Goal: Browse casually: Explore the website without a specific task or goal

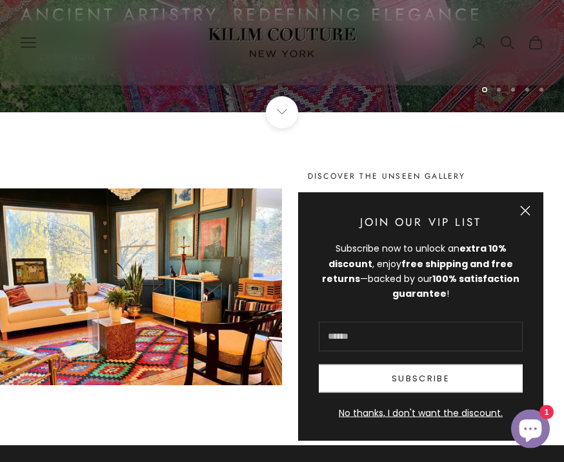
scroll to position [350, 0]
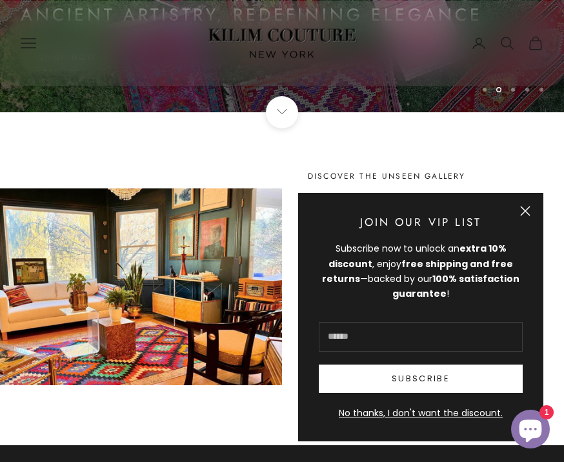
click at [525, 216] on button "Close" at bounding box center [525, 211] width 10 height 10
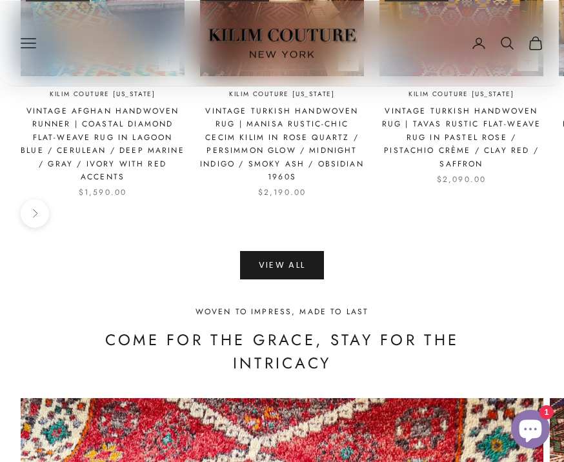
scroll to position [1570, 0]
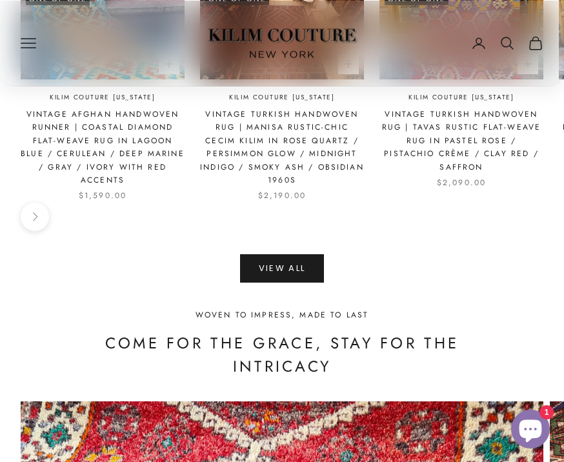
click at [295, 254] on link "View All" at bounding box center [282, 268] width 85 height 28
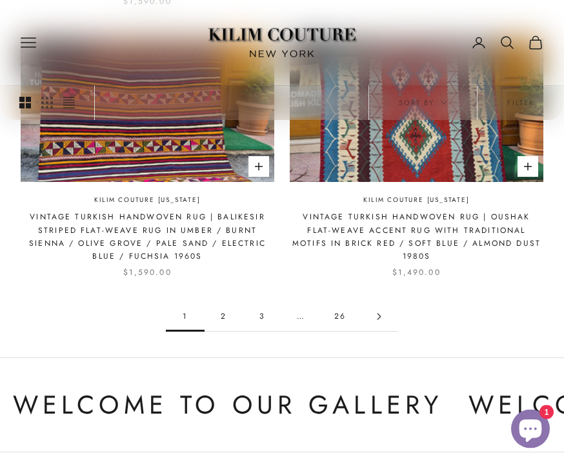
scroll to position [1669, 0]
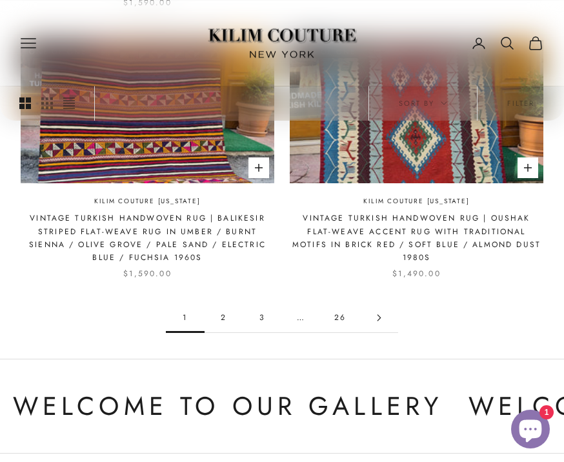
click at [233, 310] on link "2" at bounding box center [224, 317] width 39 height 29
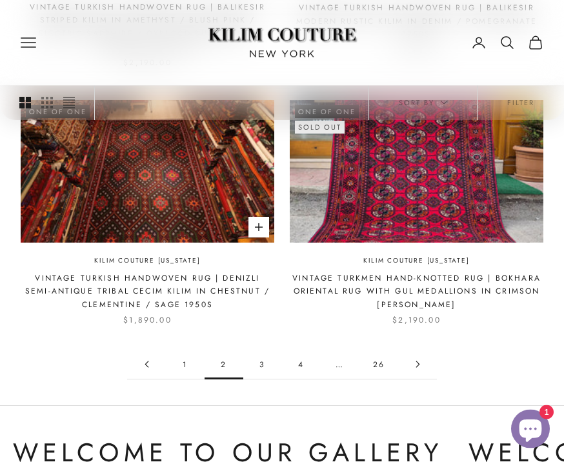
scroll to position [1609, 0]
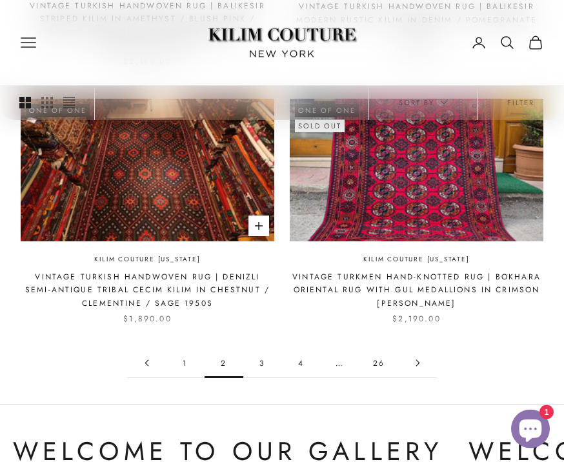
click at [296, 352] on link "4" at bounding box center [301, 363] width 39 height 29
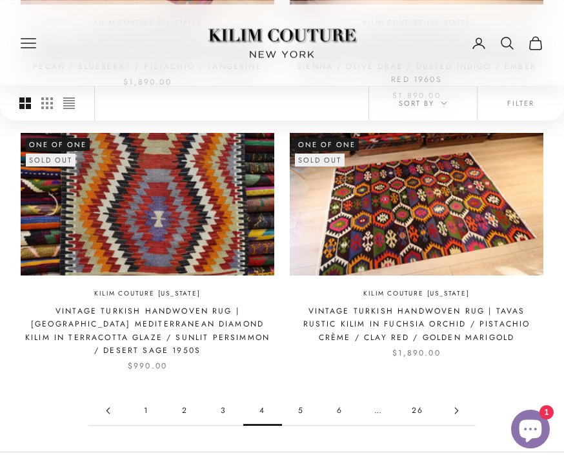
scroll to position [1562, 0]
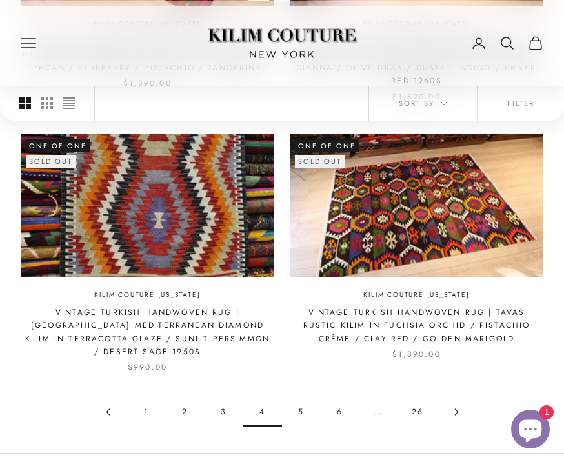
click at [303, 398] on link "5" at bounding box center [301, 412] width 39 height 29
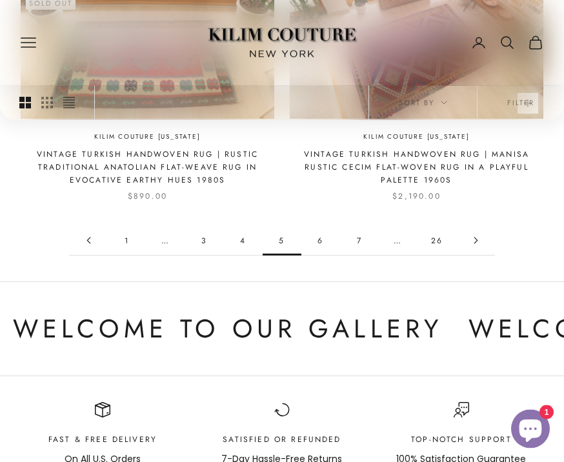
scroll to position [1681, 0]
click at [318, 230] on link "6" at bounding box center [320, 240] width 39 height 29
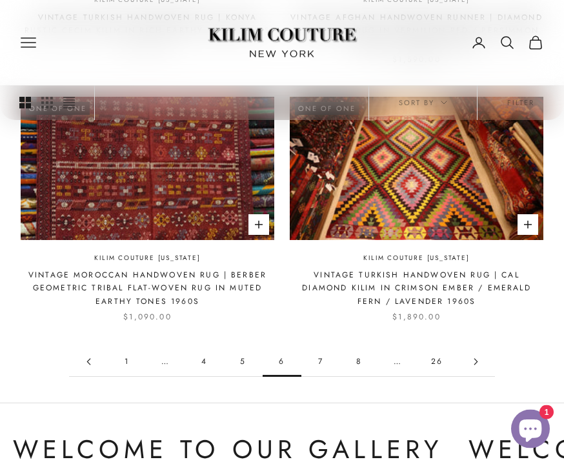
scroll to position [1569, 0]
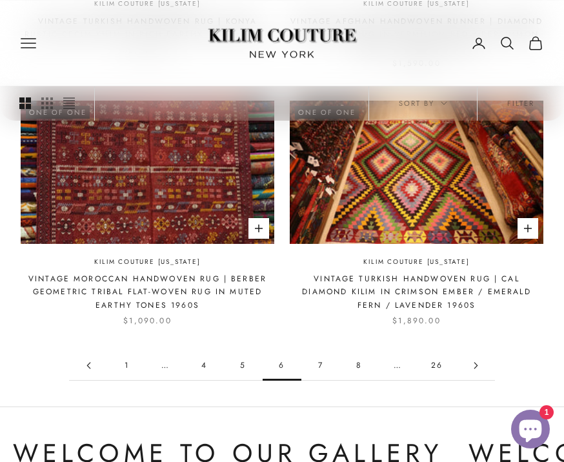
click at [320, 351] on link "7" at bounding box center [320, 365] width 39 height 29
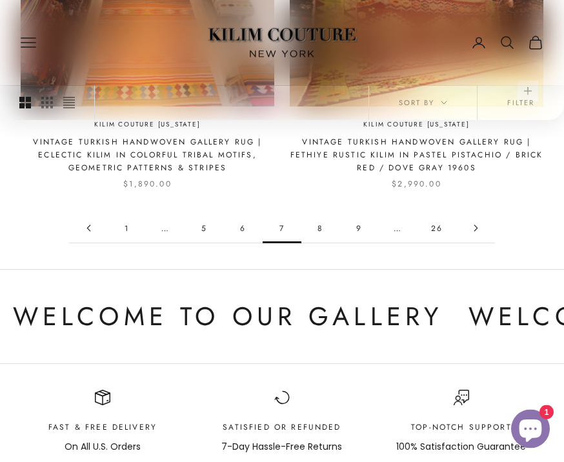
scroll to position [1706, 0]
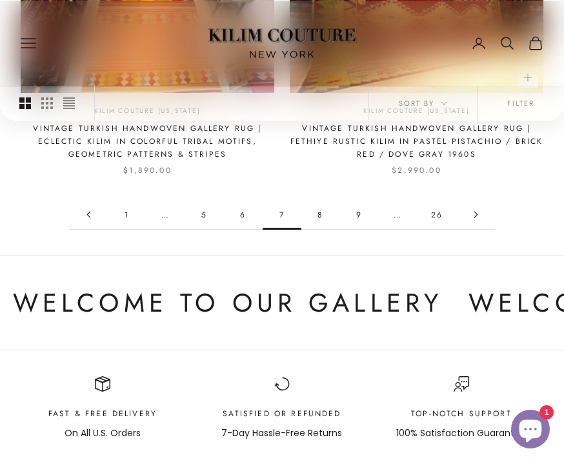
click at [323, 210] on link "8" at bounding box center [320, 214] width 39 height 29
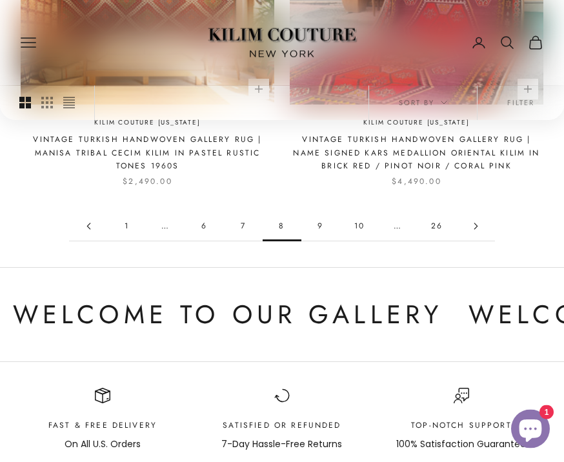
scroll to position [1682, 0]
click at [326, 226] on link "9" at bounding box center [320, 226] width 39 height 29
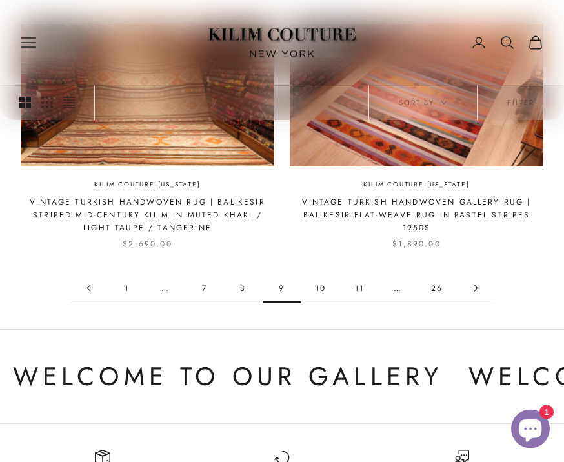
scroll to position [1633, 0]
click at [324, 274] on link "10" at bounding box center [320, 288] width 39 height 29
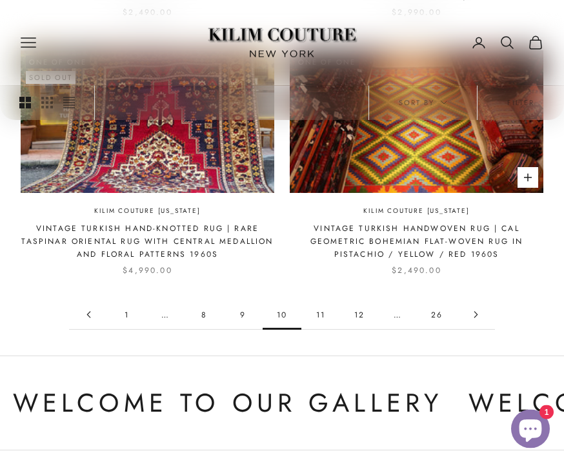
scroll to position [1606, 0]
click at [321, 311] on link "11" at bounding box center [320, 314] width 39 height 29
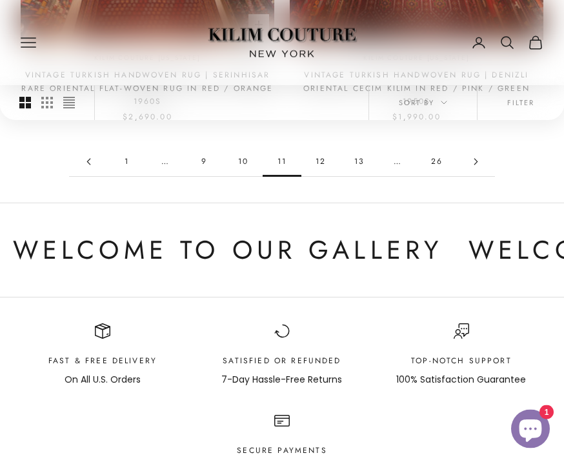
scroll to position [1746, 0]
click at [318, 159] on link "12" at bounding box center [320, 161] width 39 height 29
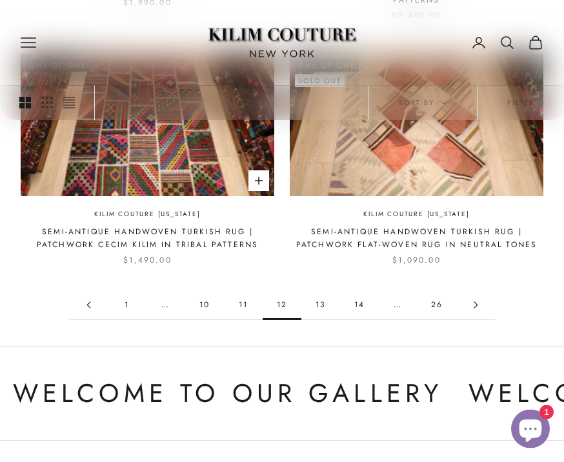
scroll to position [1603, 0]
click at [318, 291] on link "13" at bounding box center [320, 304] width 39 height 29
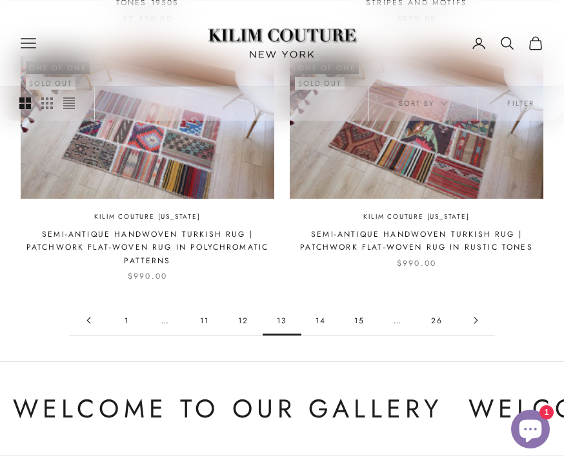
scroll to position [1639, 0]
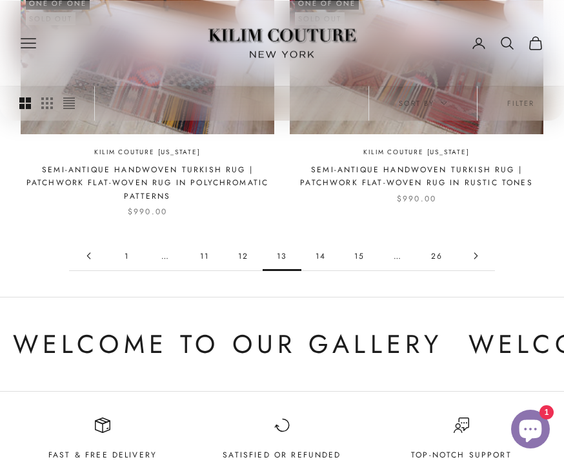
click at [322, 254] on link "14" at bounding box center [320, 255] width 39 height 29
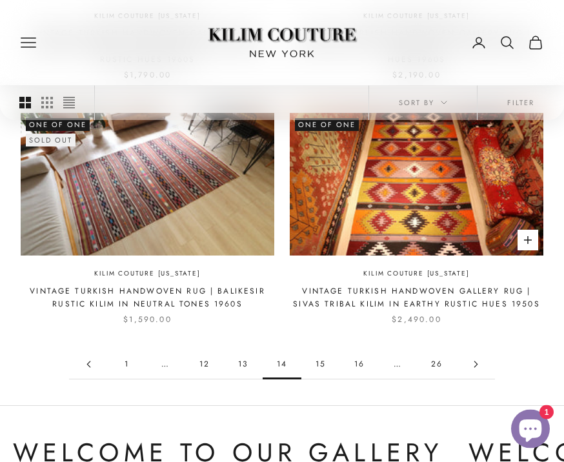
scroll to position [1541, 0]
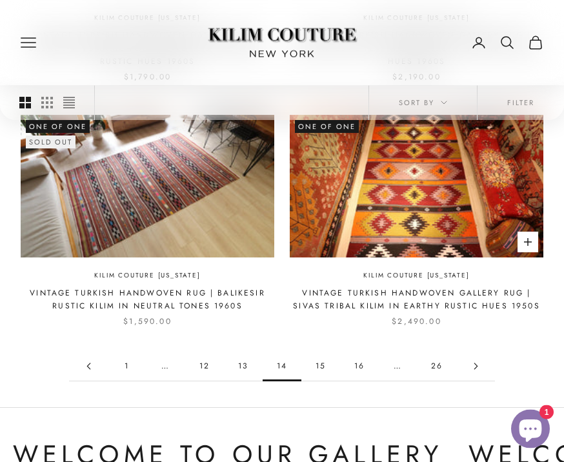
click at [321, 359] on link "15" at bounding box center [320, 366] width 39 height 29
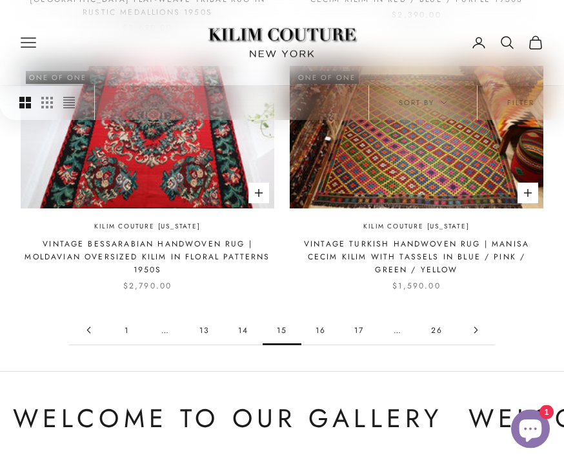
scroll to position [1591, 0]
click at [323, 316] on link "16" at bounding box center [320, 330] width 39 height 29
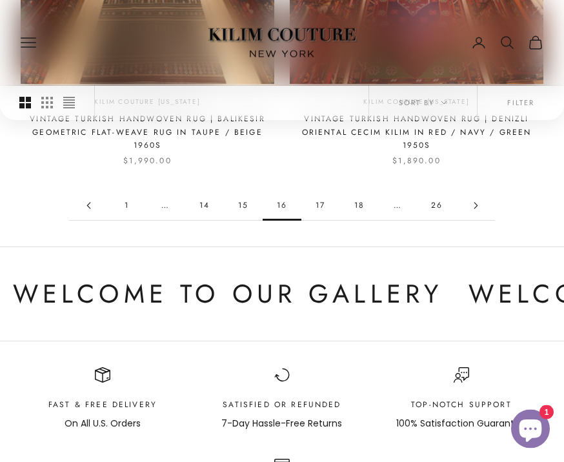
scroll to position [1702, 0]
click at [318, 191] on link "17" at bounding box center [320, 205] width 39 height 29
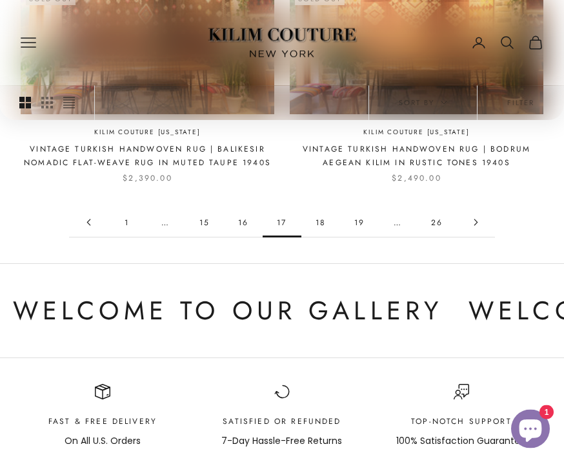
scroll to position [1672, 0]
click at [319, 208] on link "18" at bounding box center [320, 222] width 39 height 29
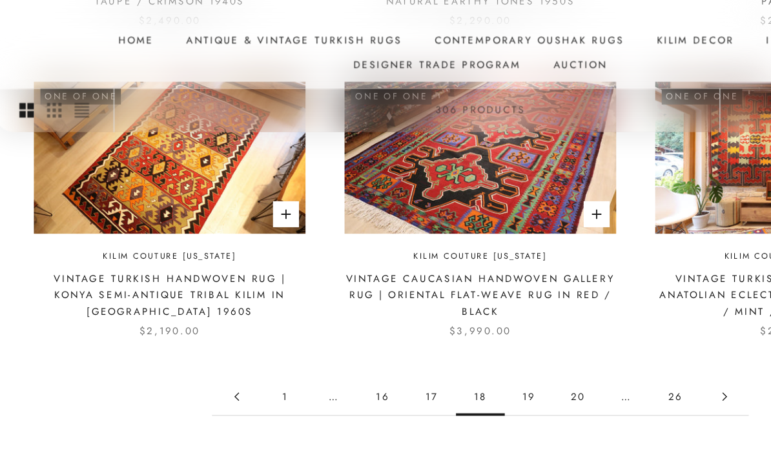
scroll to position [1078, 0]
click at [423, 360] on link "19" at bounding box center [424, 374] width 39 height 29
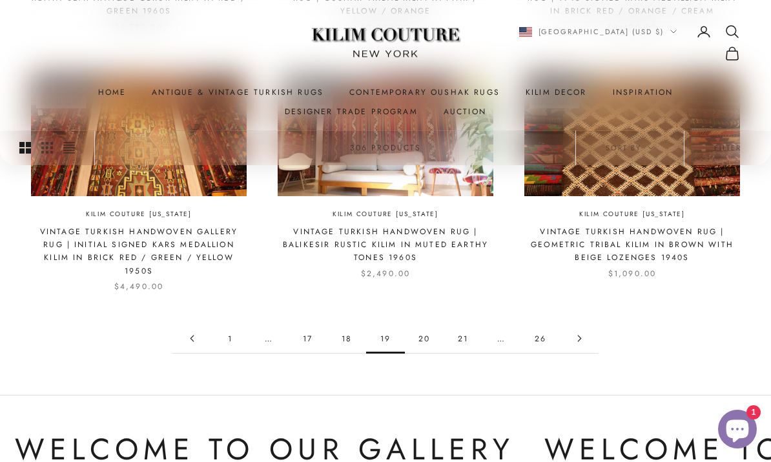
scroll to position [1131, 0]
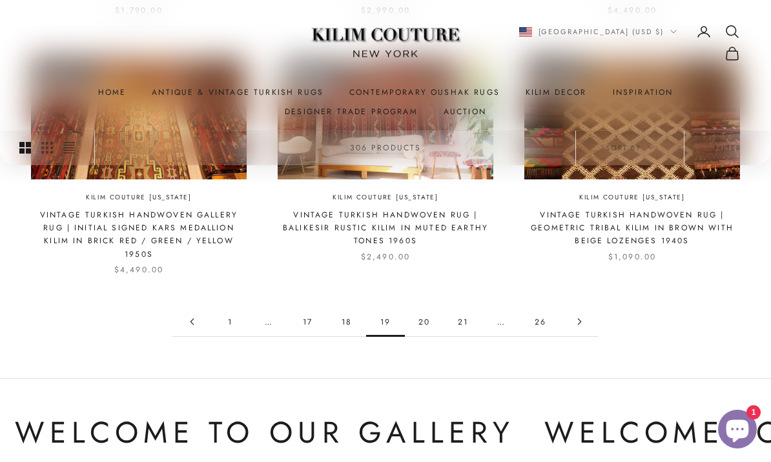
click at [421, 326] on link "20" at bounding box center [424, 321] width 39 height 29
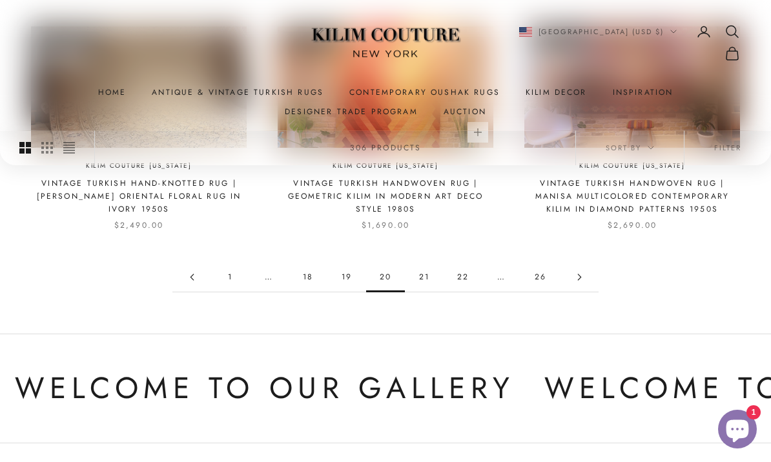
scroll to position [1169, 0]
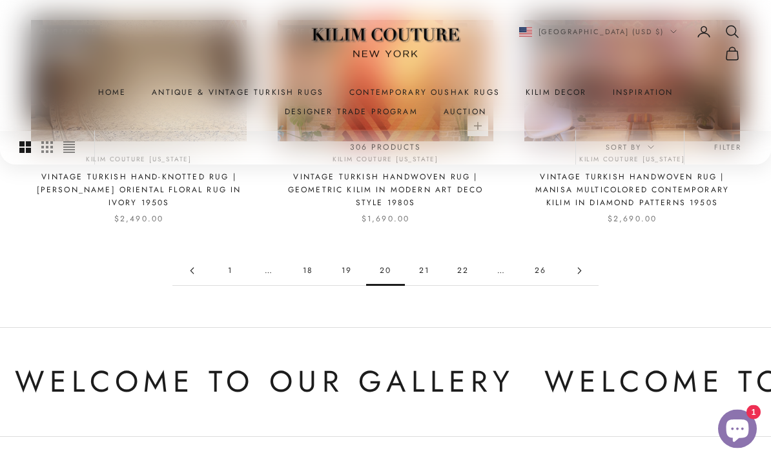
click at [427, 269] on link "21" at bounding box center [424, 271] width 39 height 29
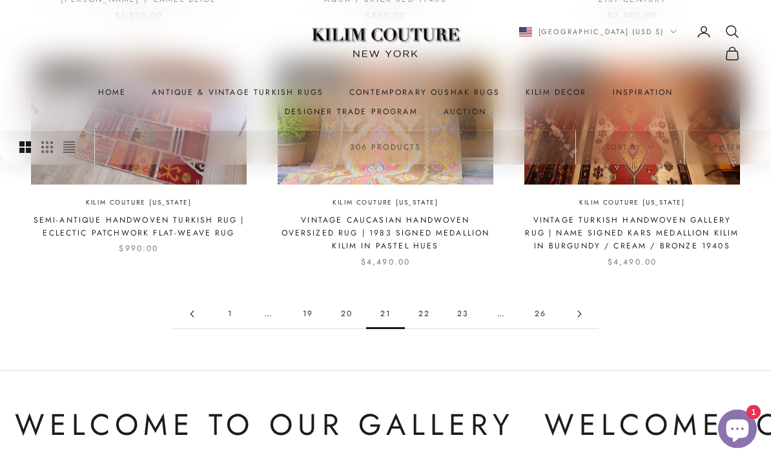
scroll to position [1136, 0]
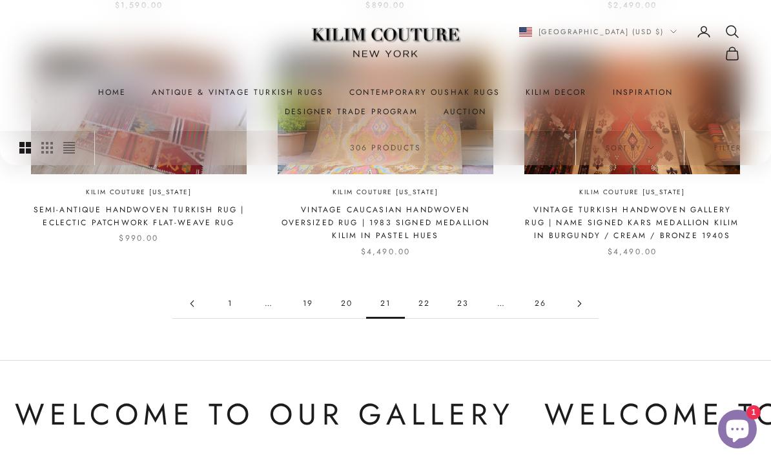
click at [431, 299] on link "22" at bounding box center [424, 303] width 39 height 29
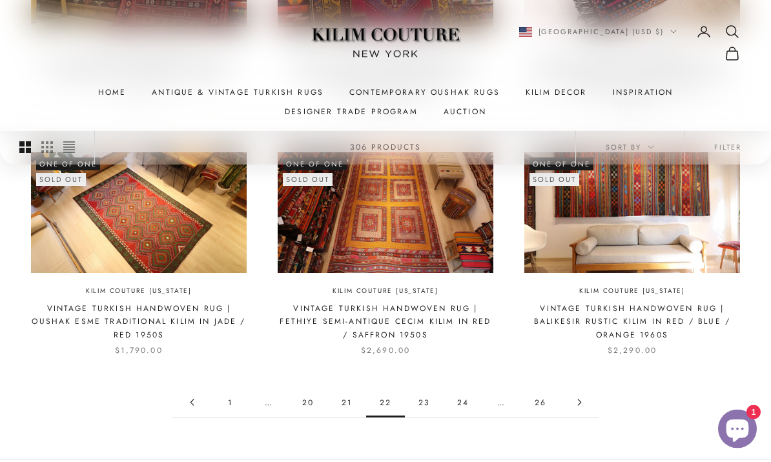
scroll to position [1051, 0]
click at [426, 389] on link "23" at bounding box center [424, 402] width 39 height 29
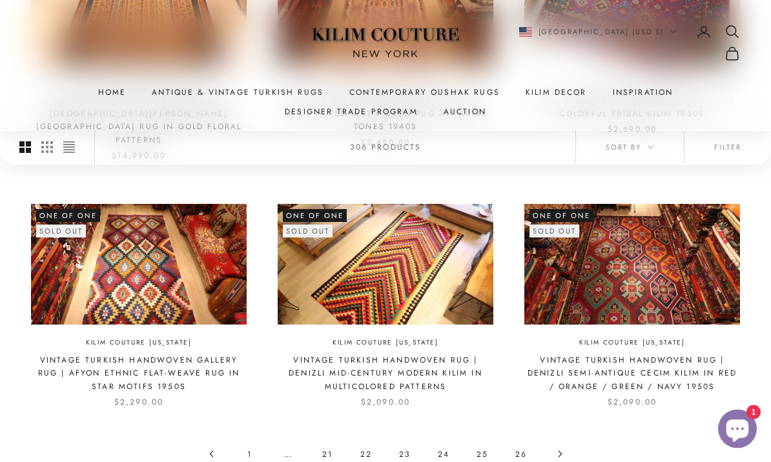
scroll to position [999, 0]
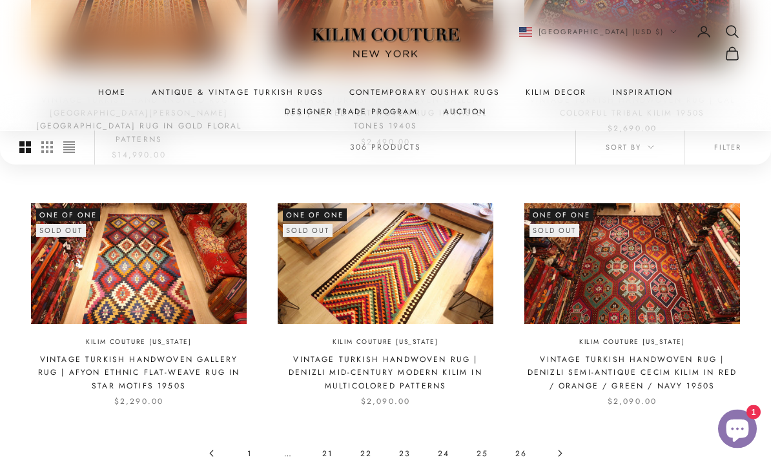
click at [442, 441] on link "24" at bounding box center [443, 453] width 39 height 29
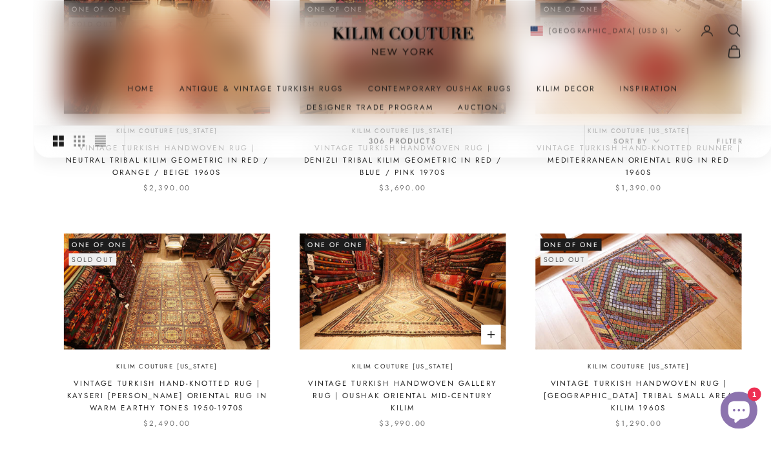
scroll to position [1003, 0]
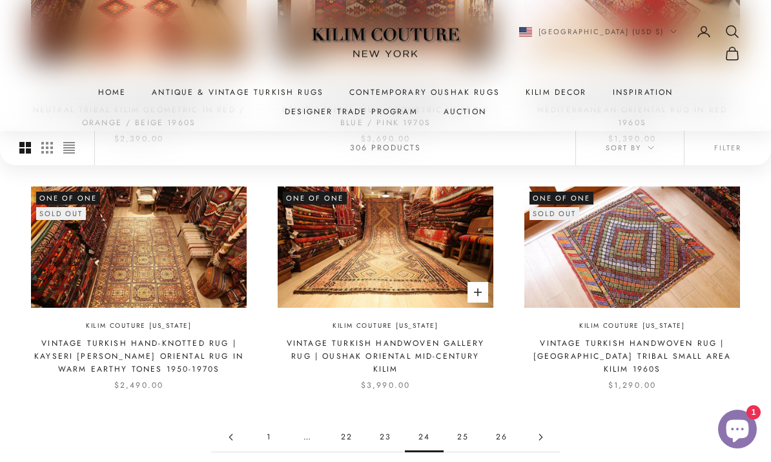
click at [468, 434] on link "25" at bounding box center [462, 437] width 39 height 29
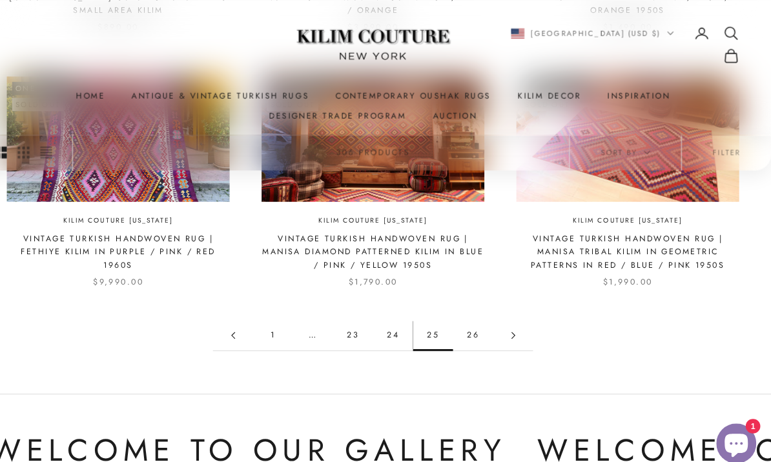
scroll to position [1127, 0]
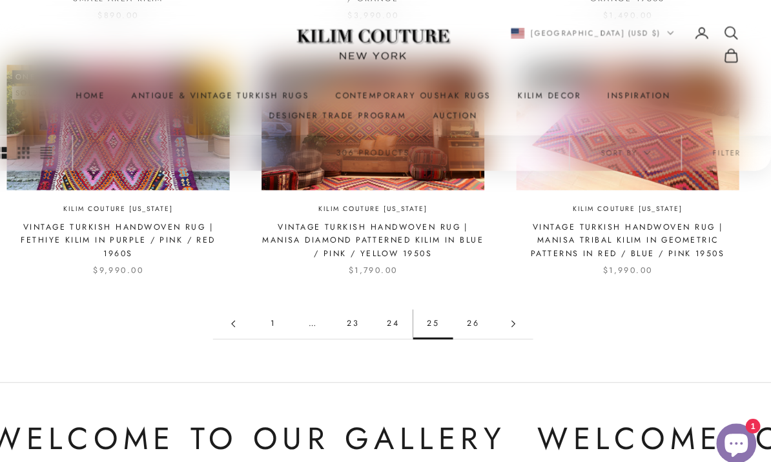
click at [463, 313] on link "26" at bounding box center [482, 313] width 39 height 29
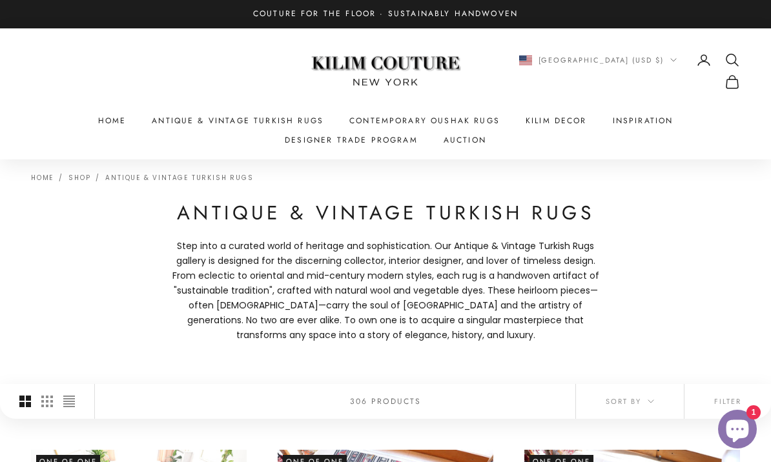
click at [228, 125] on link "Antique & Vintage Turkish Rugs" at bounding box center [238, 120] width 172 height 13
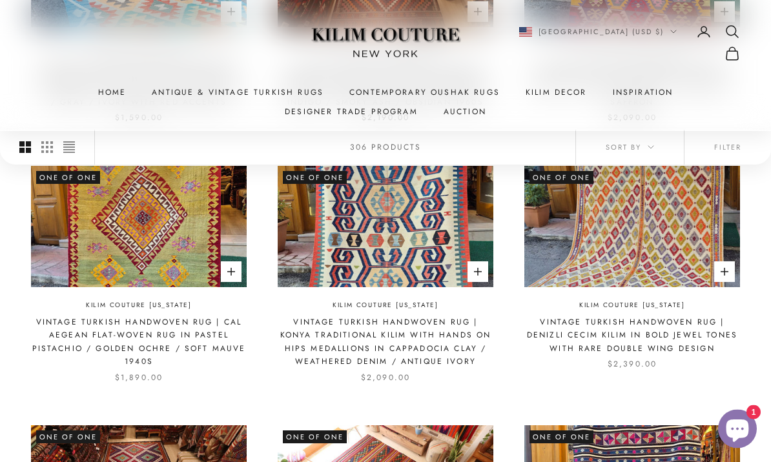
scroll to position [544, 0]
click at [645, 247] on img at bounding box center [632, 226] width 216 height 121
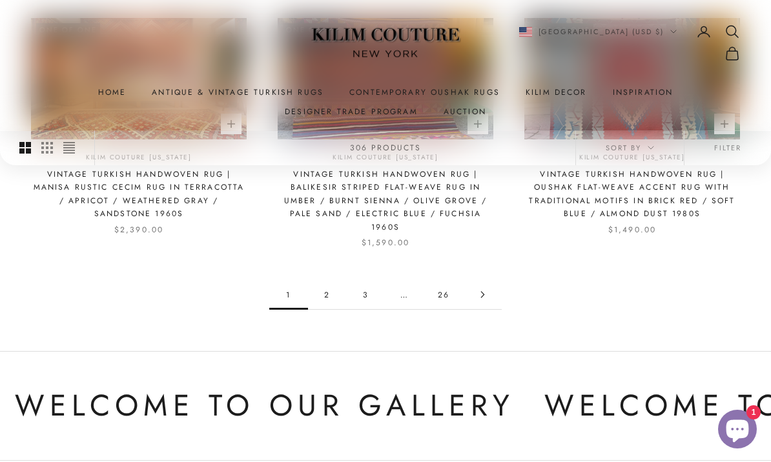
scroll to position [1236, 0]
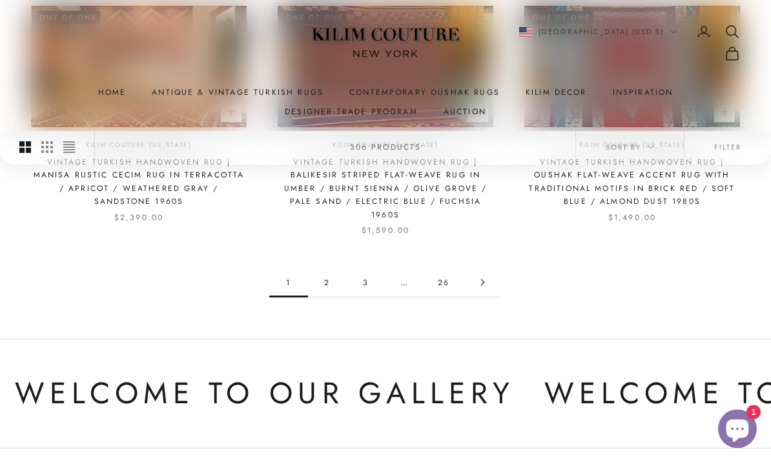
click at [324, 281] on link "2" at bounding box center [327, 282] width 39 height 29
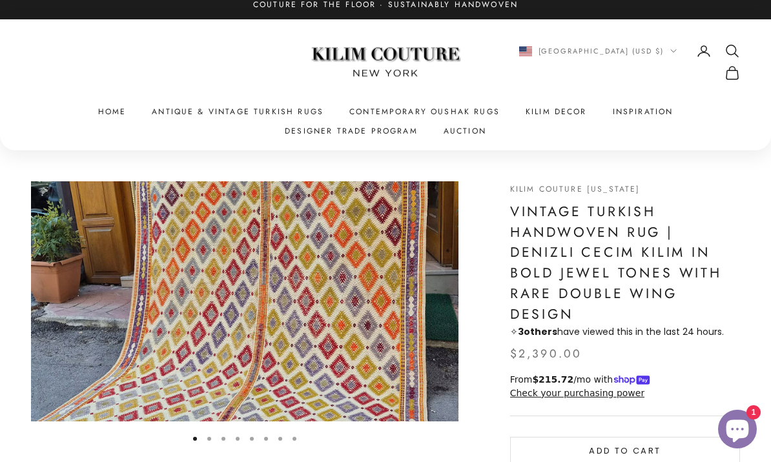
scroll to position [3, 0]
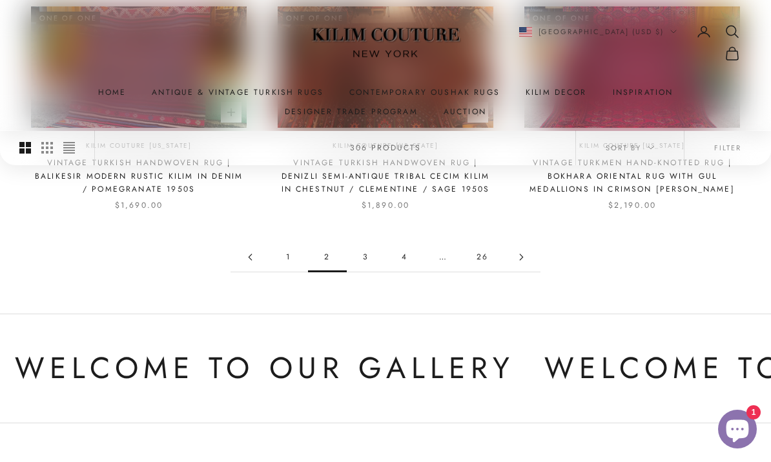
scroll to position [1255, 0]
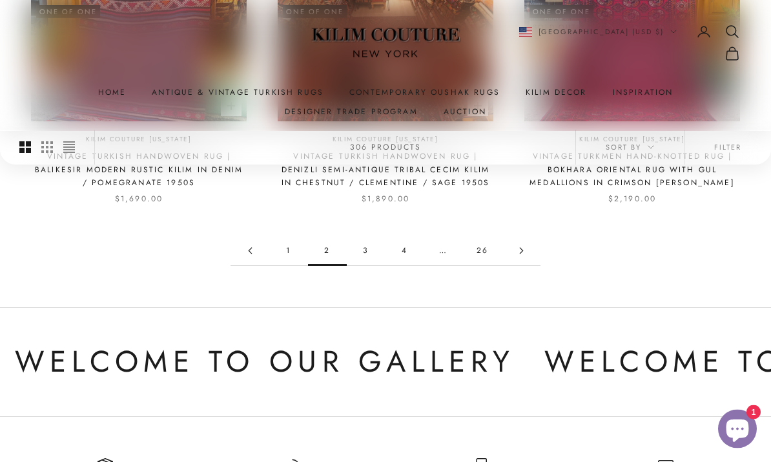
click at [362, 237] on link "3" at bounding box center [366, 251] width 39 height 29
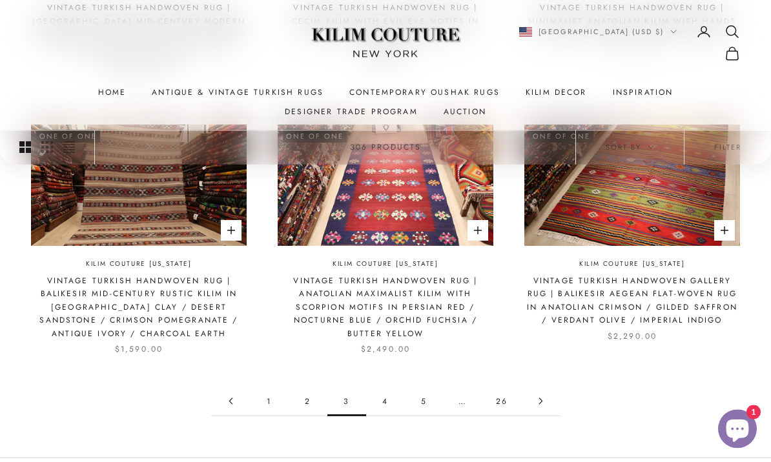
scroll to position [1118, 0]
click at [396, 387] on link "4" at bounding box center [385, 401] width 39 height 29
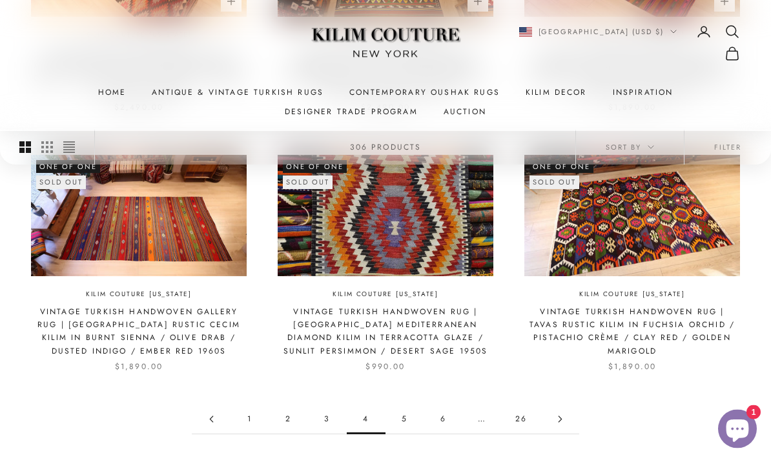
scroll to position [1074, 0]
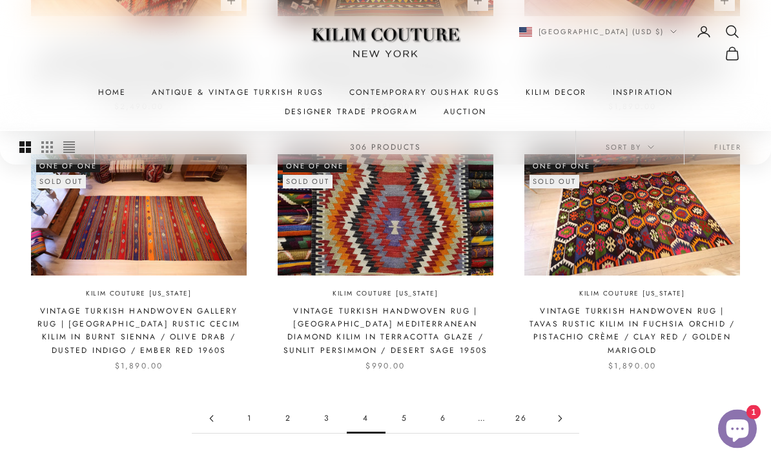
click at [405, 413] on link "5" at bounding box center [404, 419] width 39 height 29
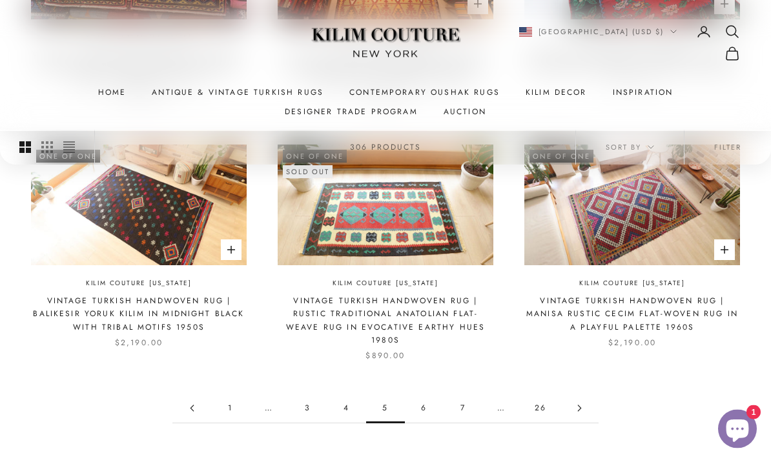
scroll to position [1058, 0]
click at [427, 406] on link "6" at bounding box center [424, 408] width 39 height 29
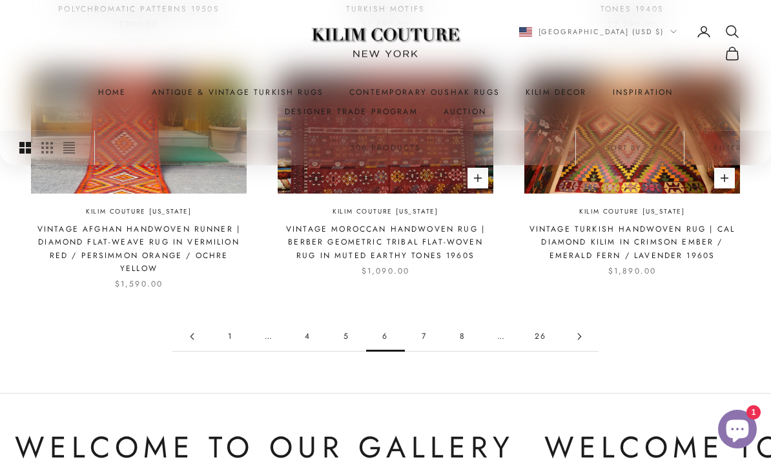
scroll to position [1139, 0]
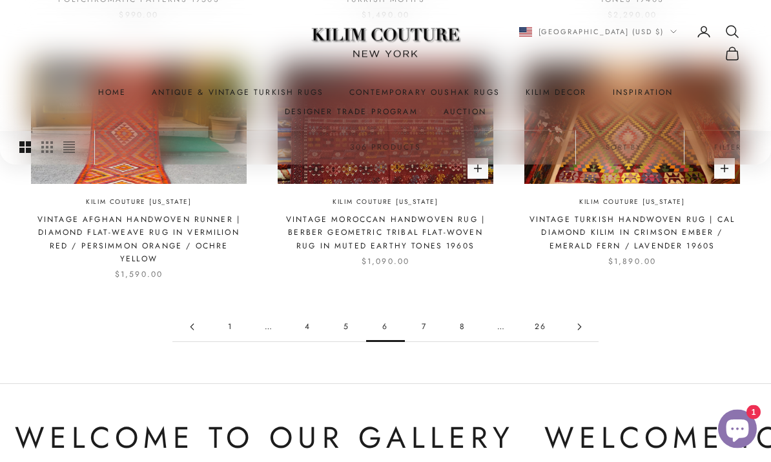
click at [429, 330] on link "7" at bounding box center [424, 327] width 39 height 29
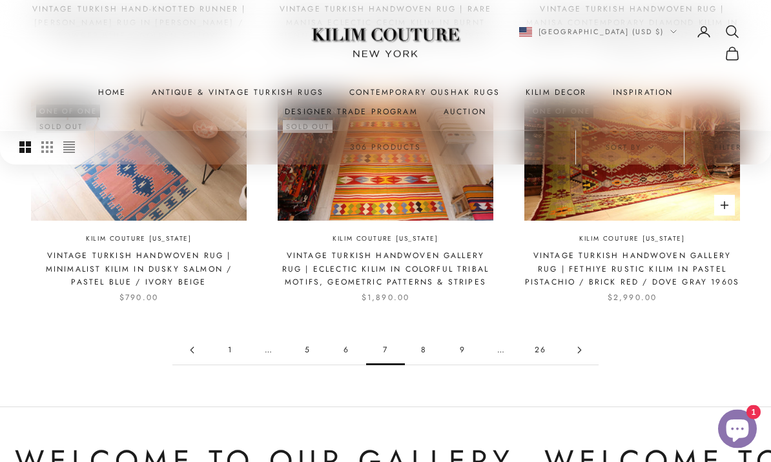
scroll to position [1120, 0]
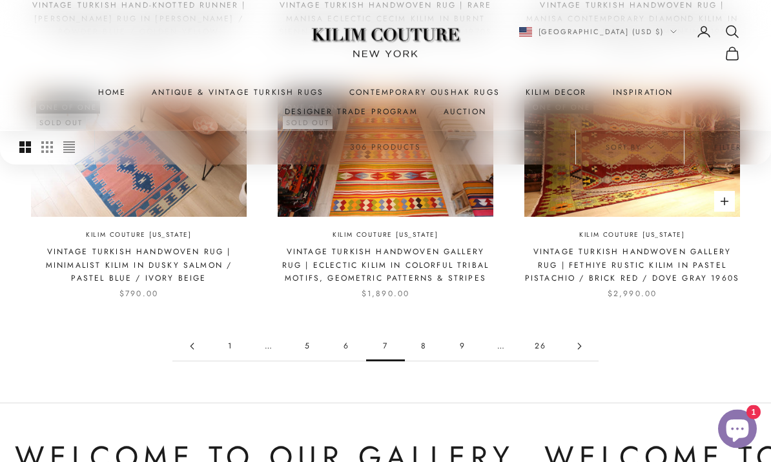
click at [426, 332] on link "8" at bounding box center [424, 346] width 39 height 29
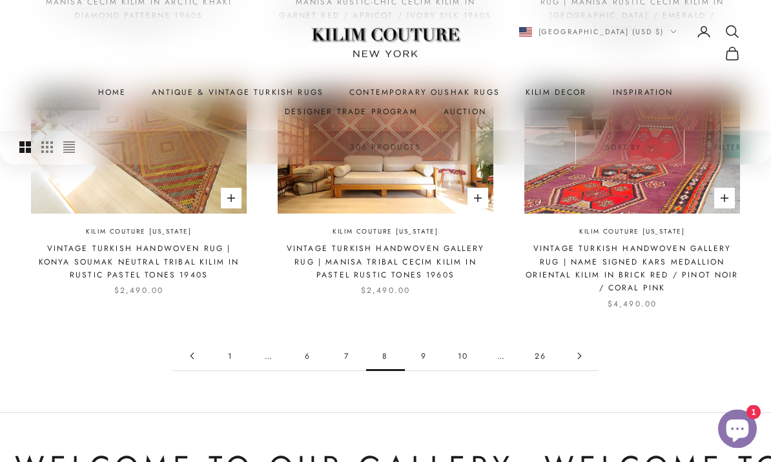
scroll to position [1127, 0]
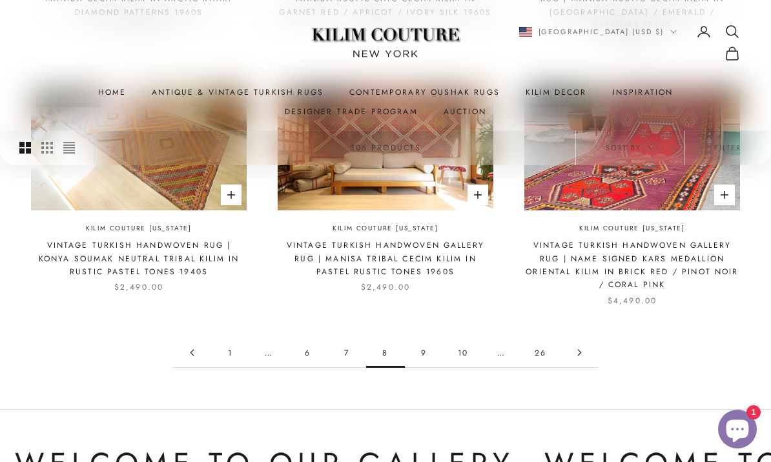
click at [423, 338] on link "9" at bounding box center [424, 352] width 39 height 29
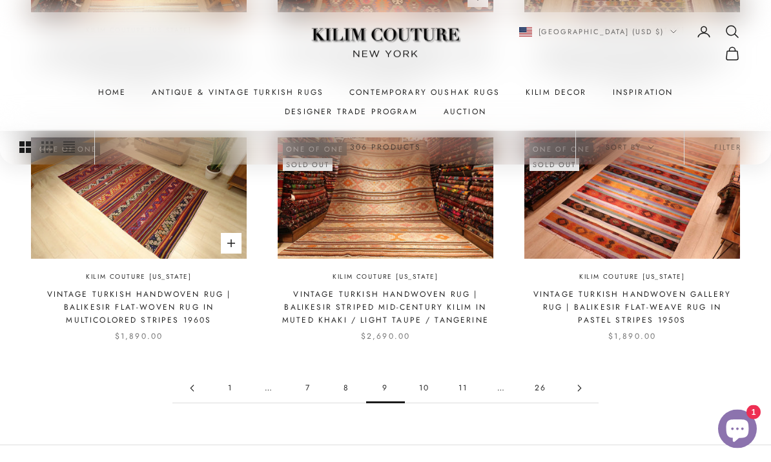
scroll to position [1051, 0]
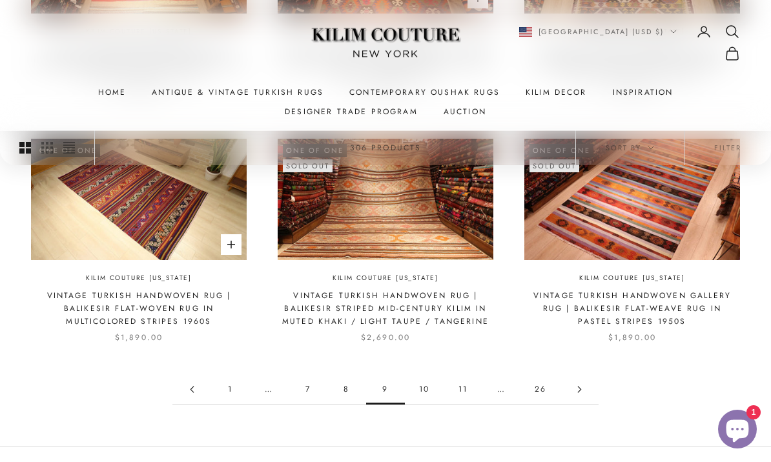
click at [427, 389] on link "10" at bounding box center [424, 389] width 39 height 29
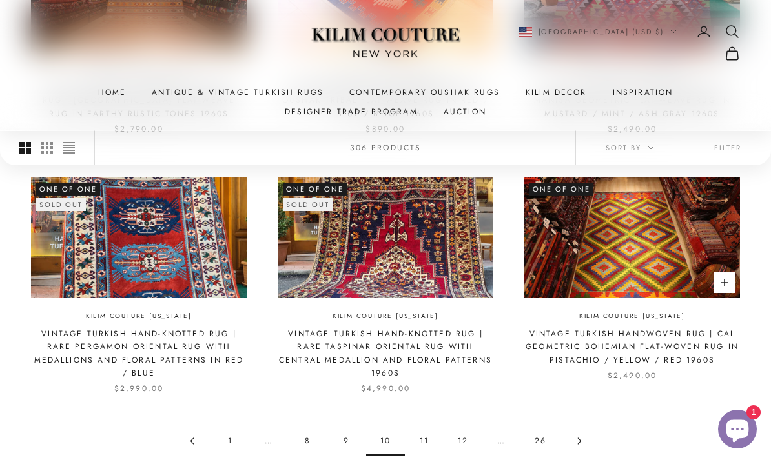
scroll to position [1039, 0]
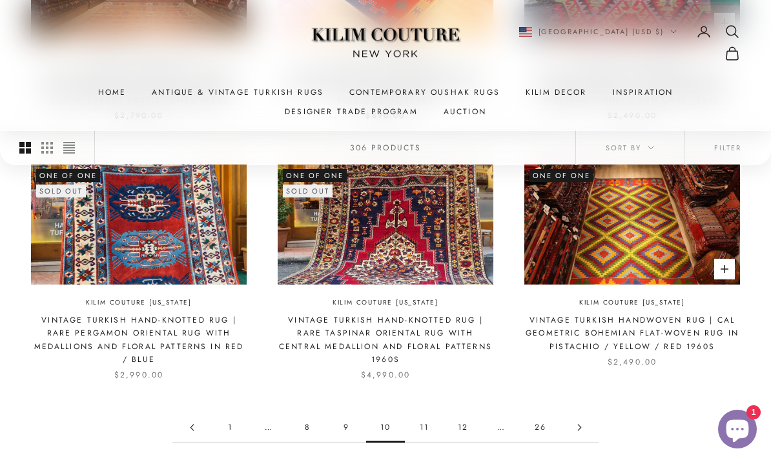
click at [423, 413] on link "11" at bounding box center [424, 427] width 39 height 29
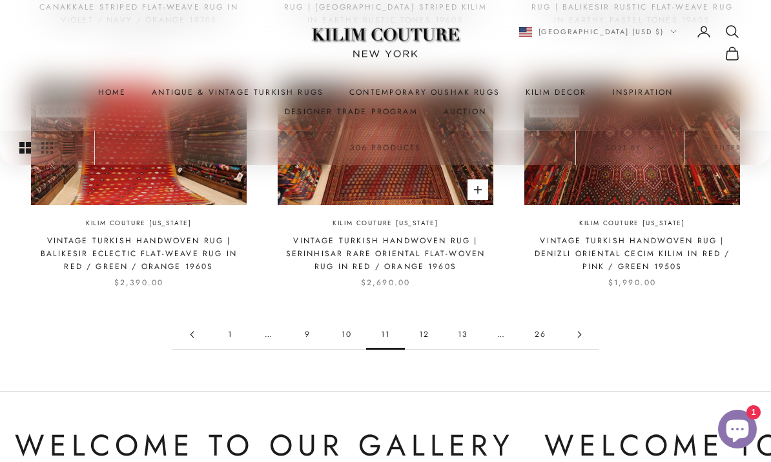
scroll to position [1089, 0]
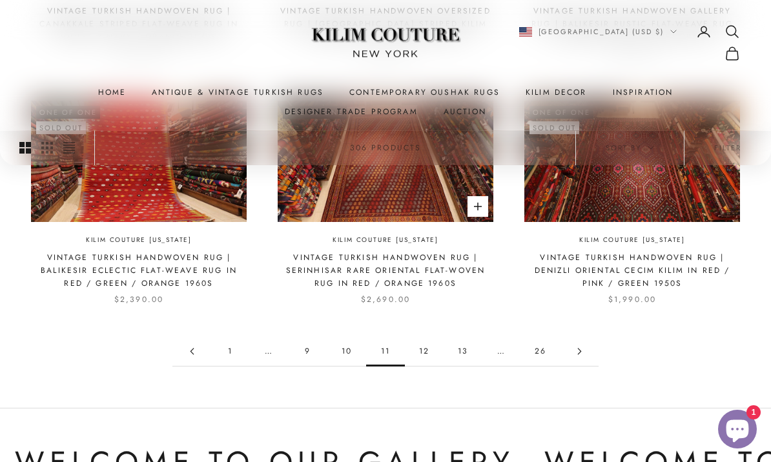
click at [425, 350] on link "12" at bounding box center [424, 351] width 39 height 29
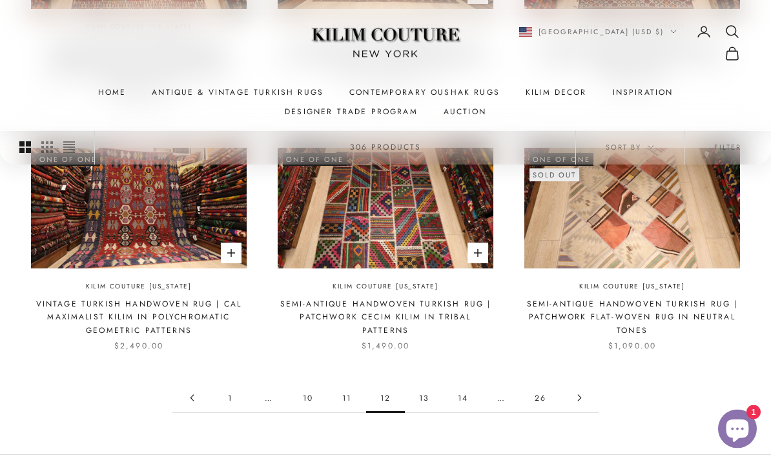
scroll to position [1075, 0]
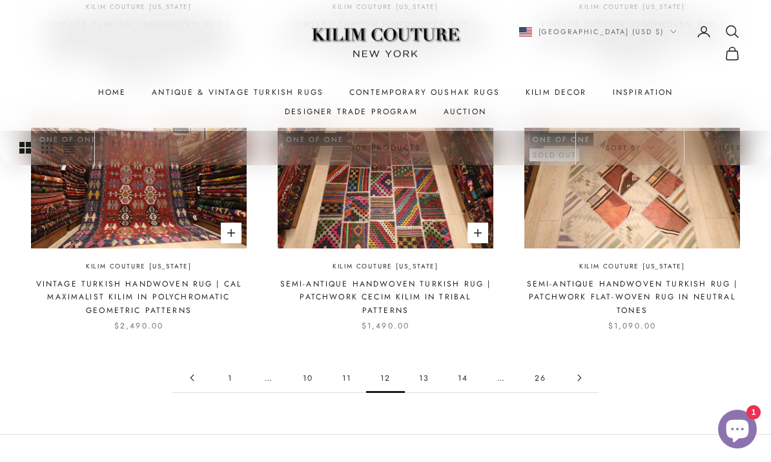
click at [421, 363] on link "13" at bounding box center [424, 377] width 39 height 29
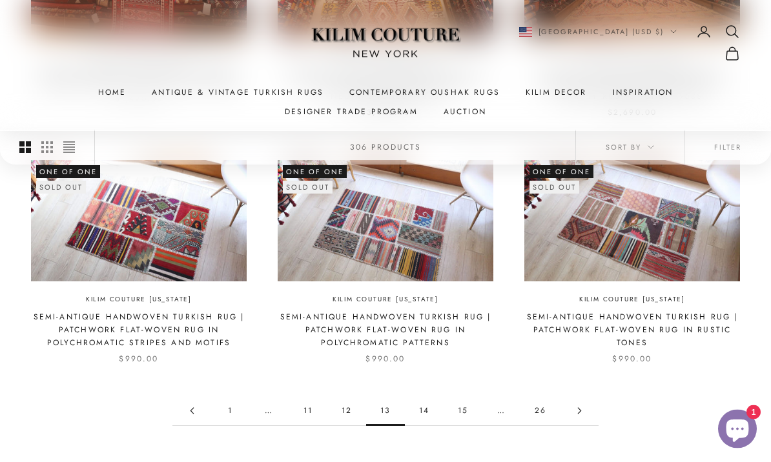
scroll to position [1029, 0]
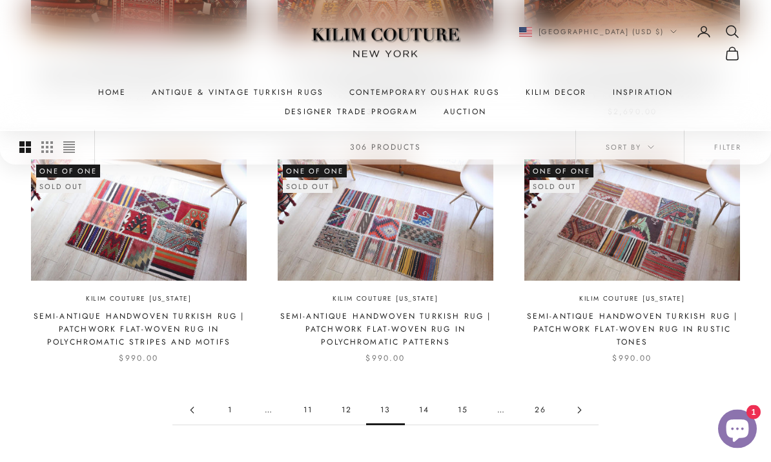
click at [427, 409] on link "14" at bounding box center [424, 410] width 39 height 29
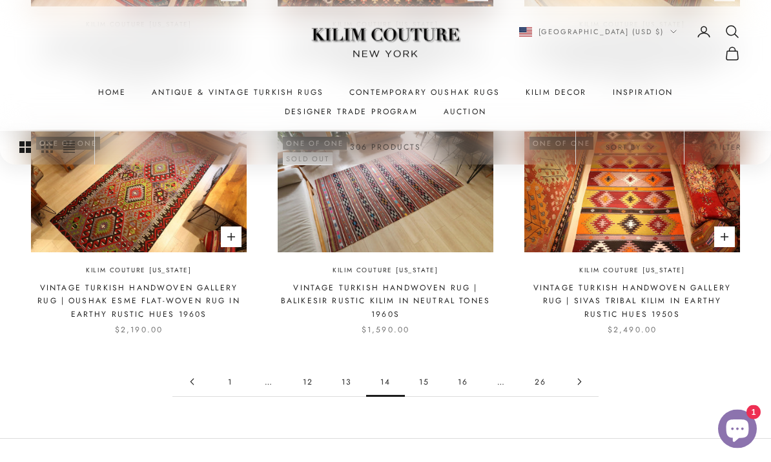
scroll to position [1084, 0]
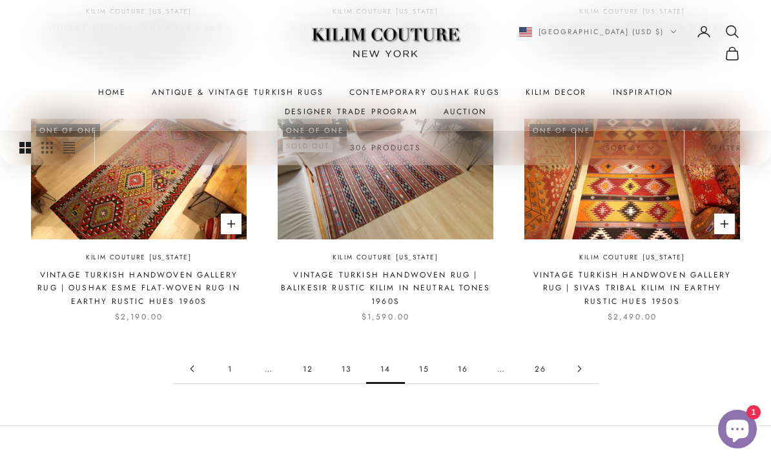
click at [418, 362] on link "15" at bounding box center [424, 368] width 39 height 29
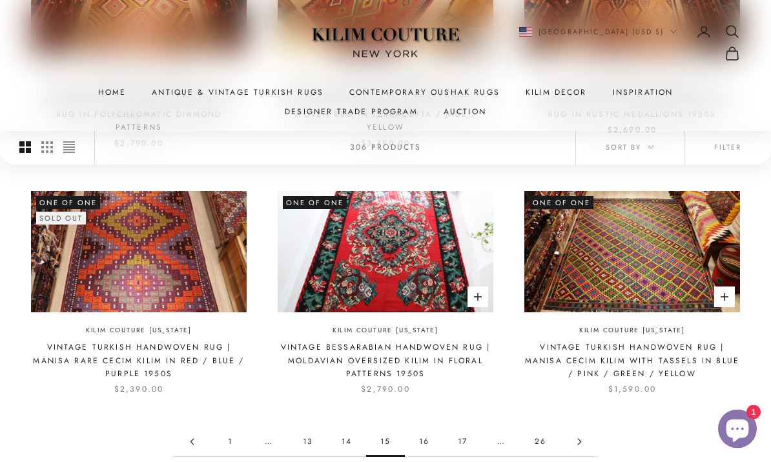
scroll to position [1025, 0]
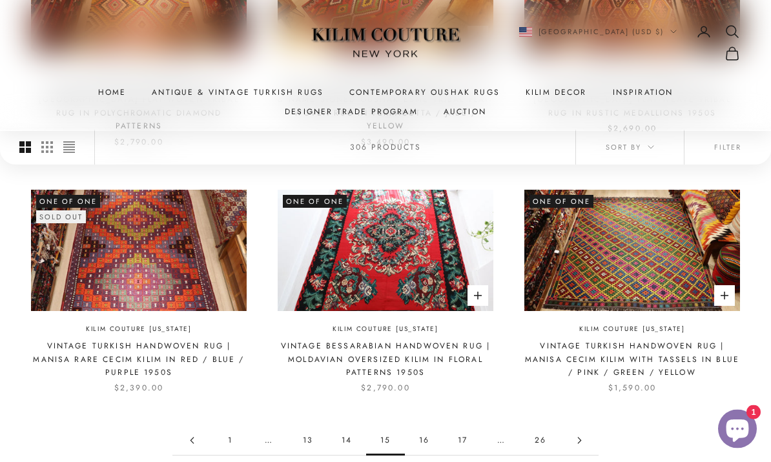
click at [423, 427] on link "16" at bounding box center [424, 441] width 39 height 29
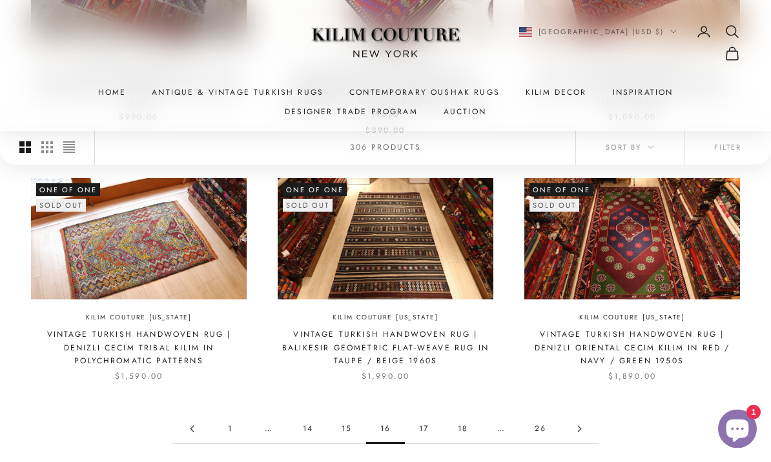
scroll to position [1041, 0]
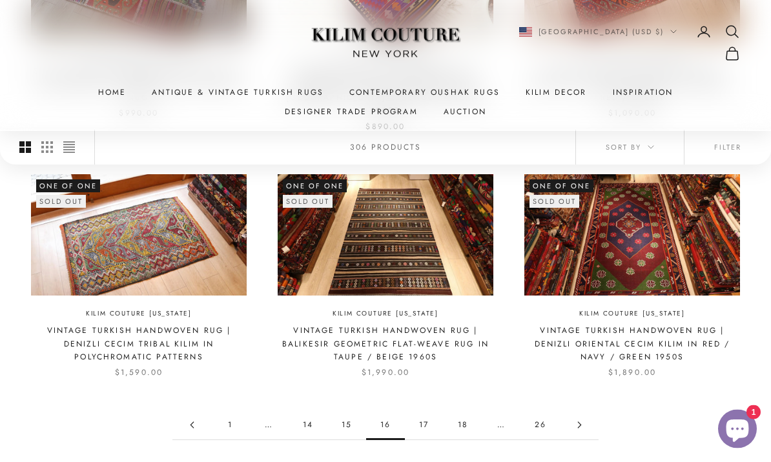
click at [420, 411] on link "17" at bounding box center [424, 425] width 39 height 29
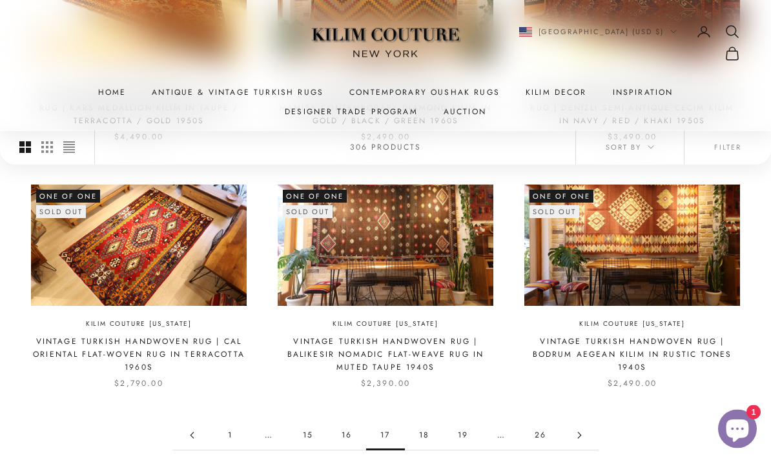
scroll to position [1005, 0]
click at [419, 432] on link "18" at bounding box center [424, 435] width 39 height 29
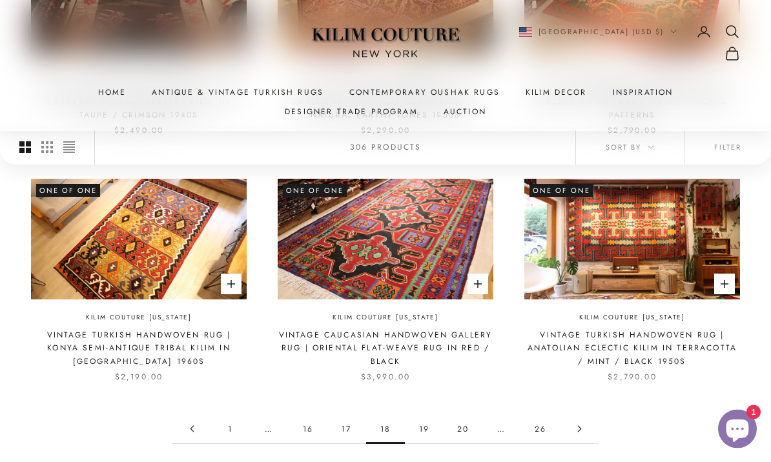
scroll to position [1028, 0]
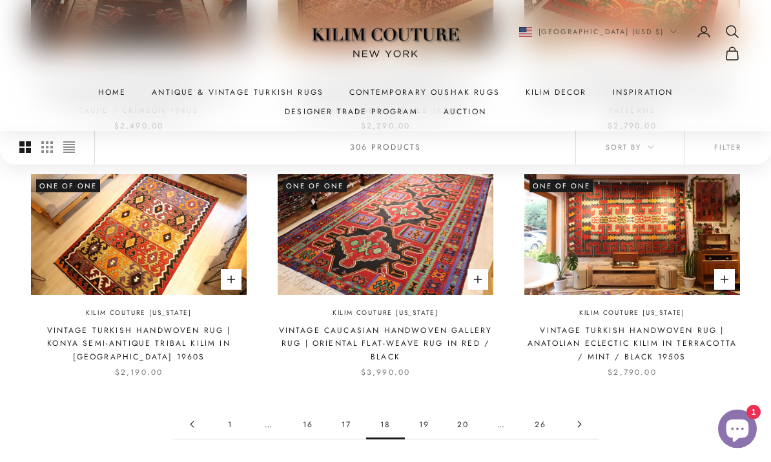
click at [432, 410] on link "19" at bounding box center [424, 424] width 39 height 29
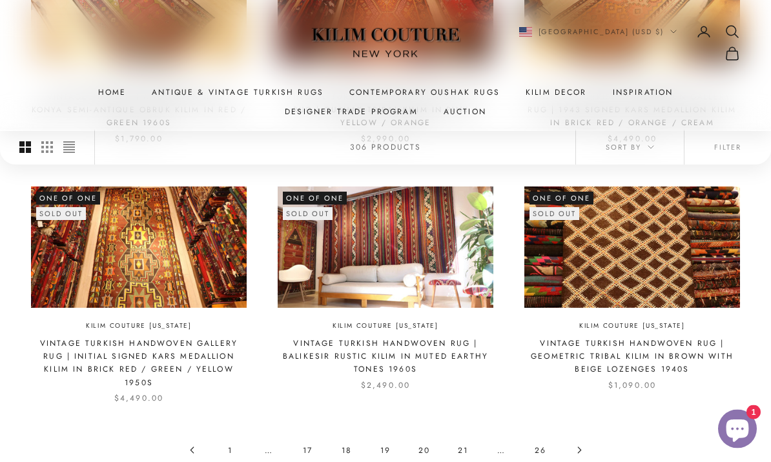
scroll to position [1003, 0]
click at [421, 447] on link "20" at bounding box center [424, 450] width 39 height 29
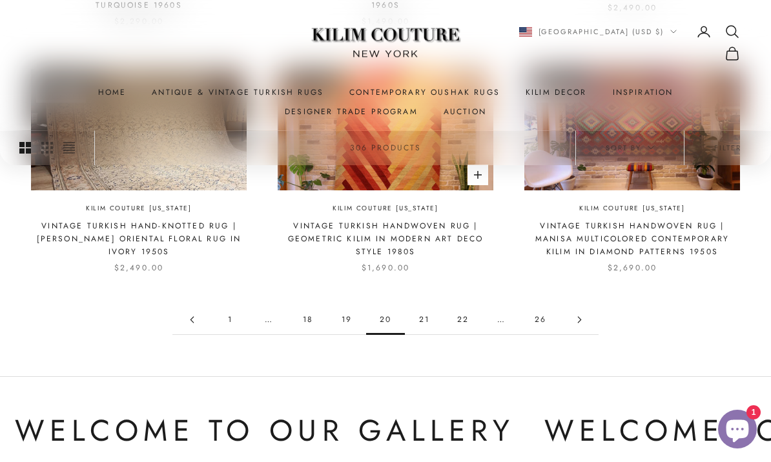
scroll to position [1127, 0]
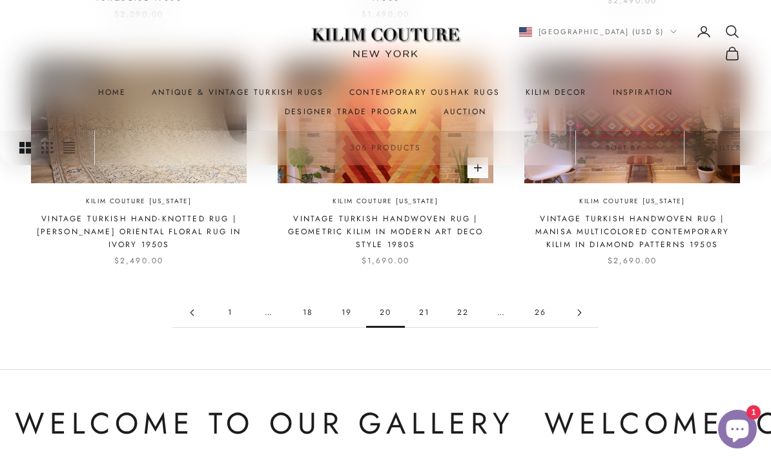
click at [427, 300] on link "21" at bounding box center [424, 312] width 39 height 29
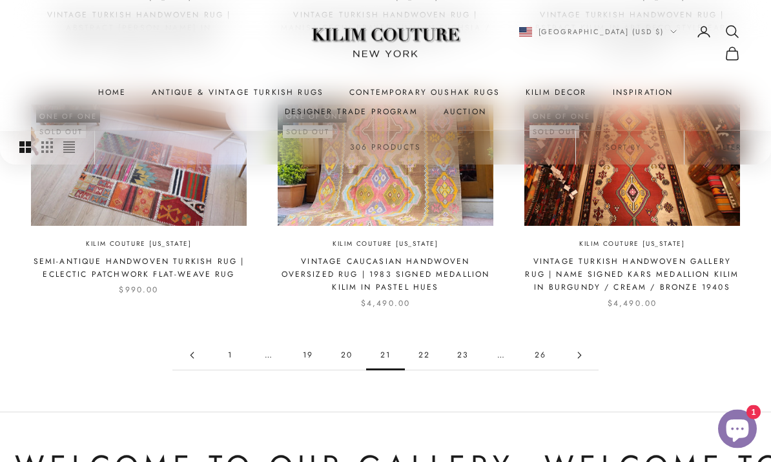
scroll to position [1085, 0]
click at [422, 352] on link "22" at bounding box center [424, 355] width 39 height 29
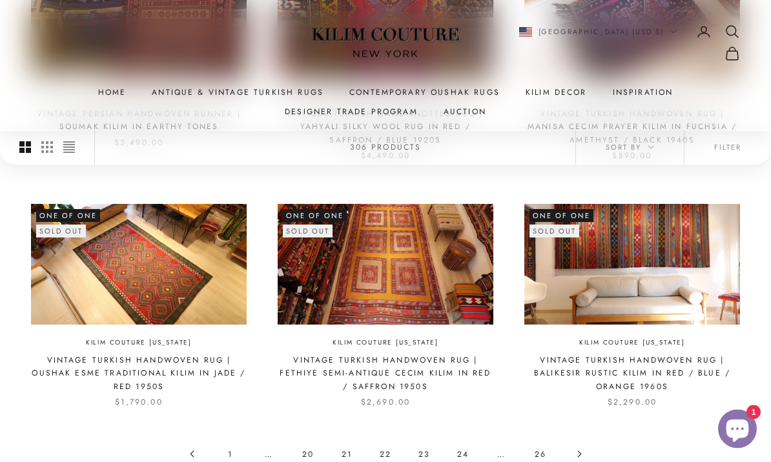
scroll to position [999, 0]
click at [431, 439] on link "23" at bounding box center [424, 453] width 39 height 29
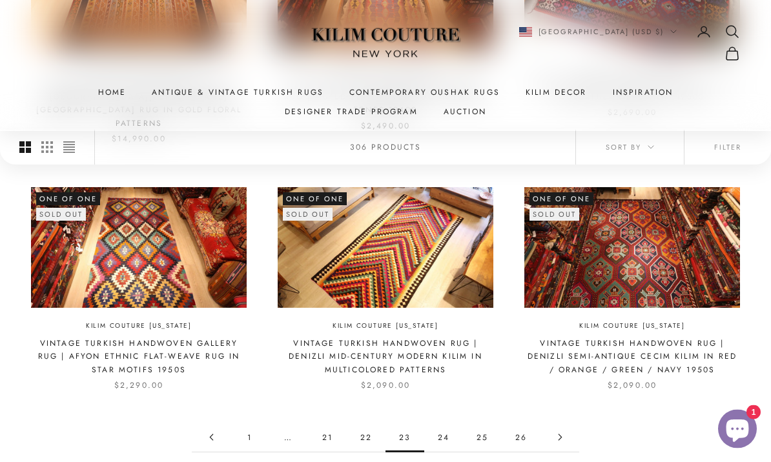
scroll to position [1016, 0]
click at [445, 423] on link "24" at bounding box center [443, 437] width 39 height 29
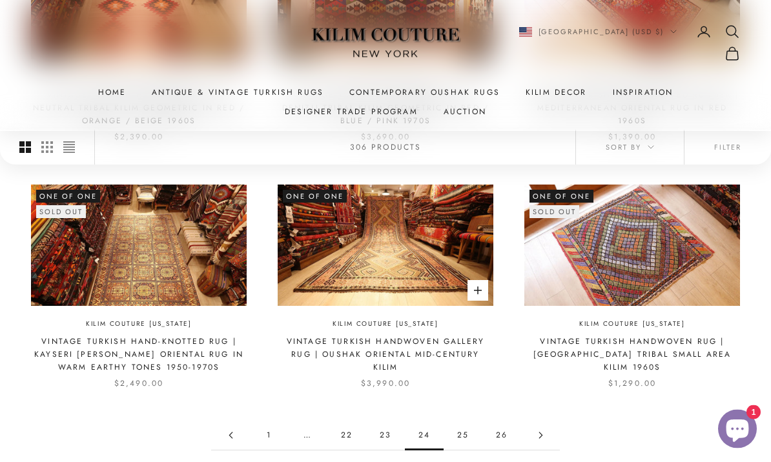
scroll to position [1004, 0]
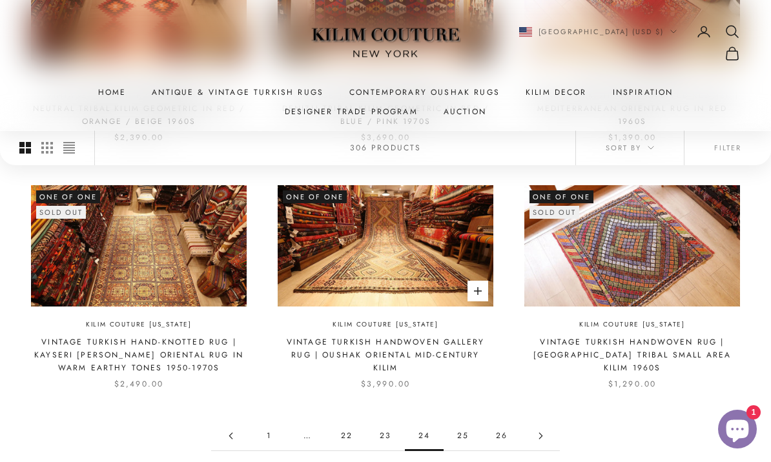
click at [458, 434] on link "25" at bounding box center [462, 435] width 39 height 29
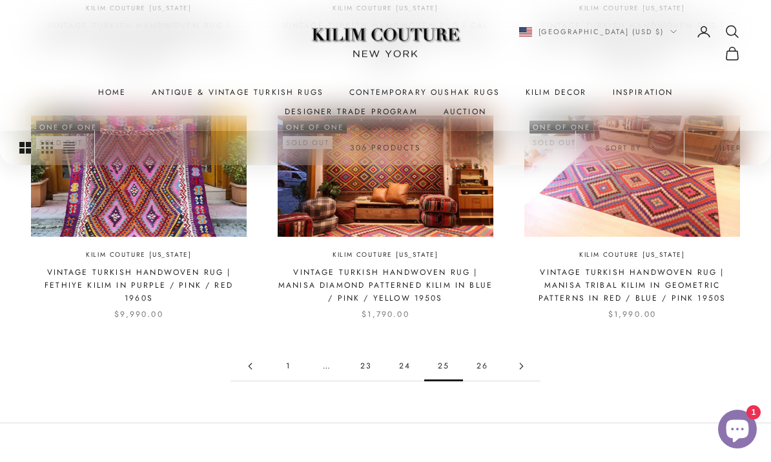
scroll to position [1079, 0]
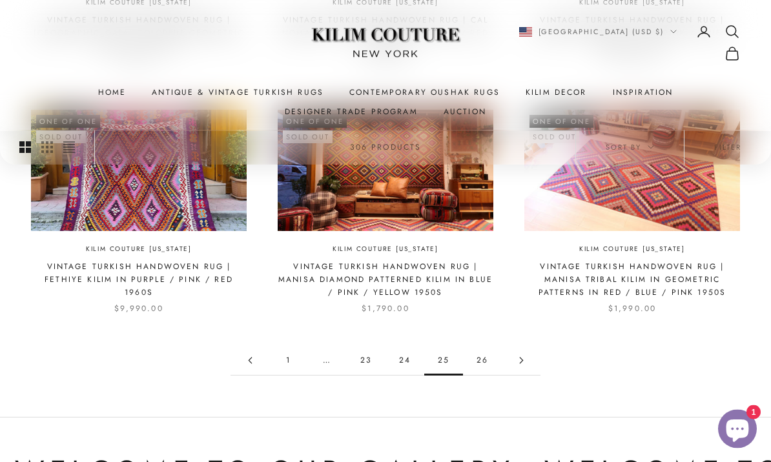
click at [478, 356] on link "26" at bounding box center [482, 361] width 39 height 29
